Goal: Navigation & Orientation: Find specific page/section

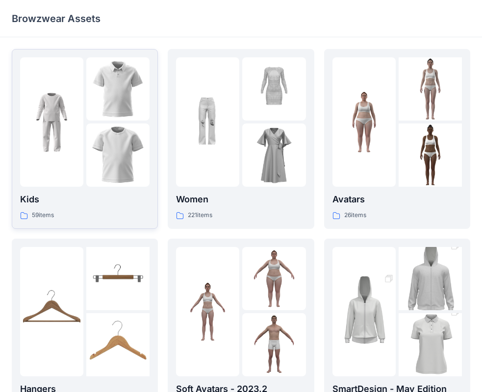
click at [119, 96] on img at bounding box center [117, 88] width 63 height 63
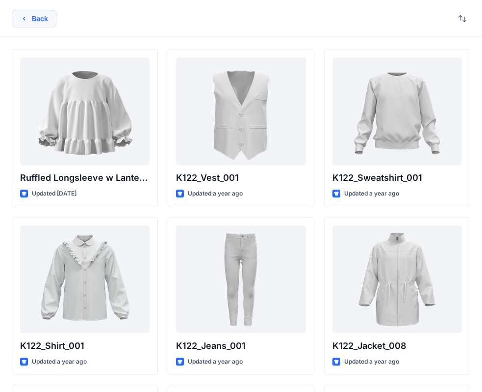
click at [36, 18] on button "Back" at bounding box center [34, 19] width 45 height 18
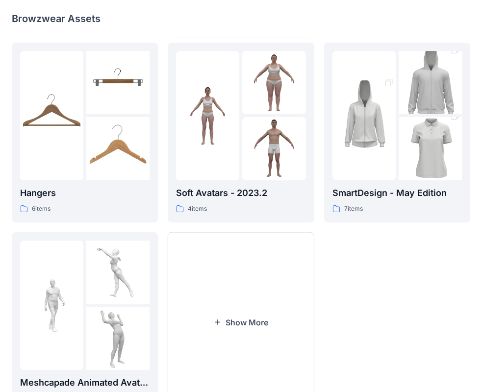
scroll to position [244, 0]
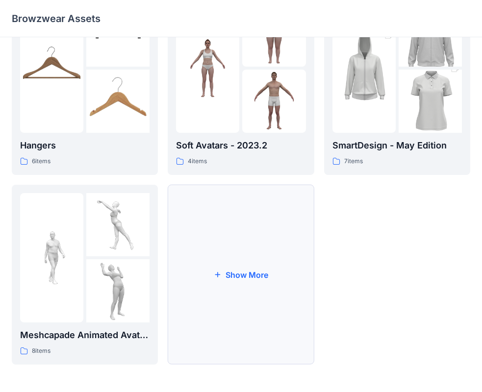
click at [266, 252] on button "Show More" at bounding box center [241, 275] width 146 height 180
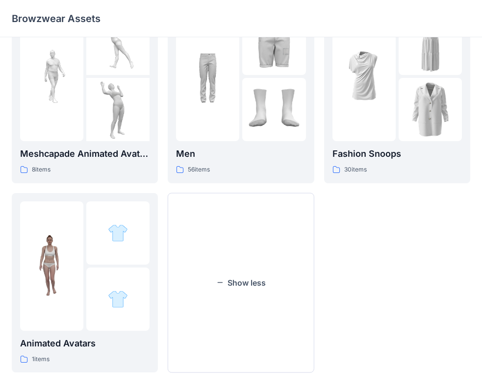
scroll to position [433, 0]
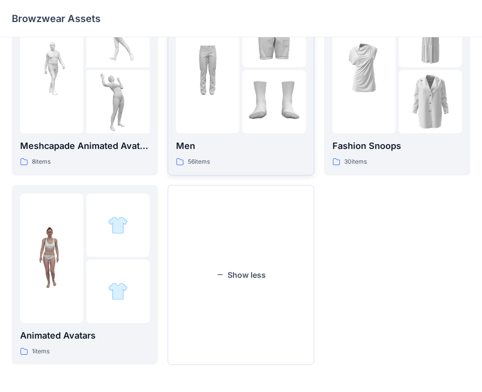
click at [253, 93] on img at bounding box center [273, 101] width 63 height 63
